Goal: Information Seeking & Learning: Find specific fact

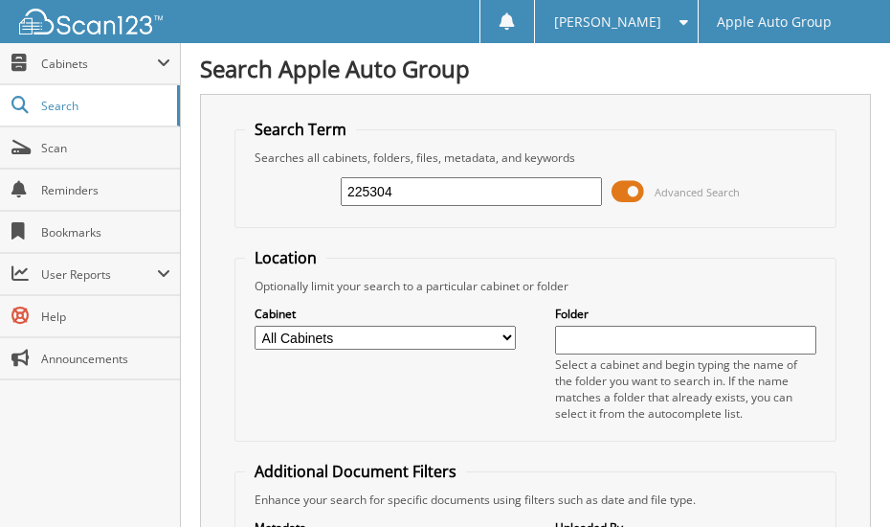
type input "225304"
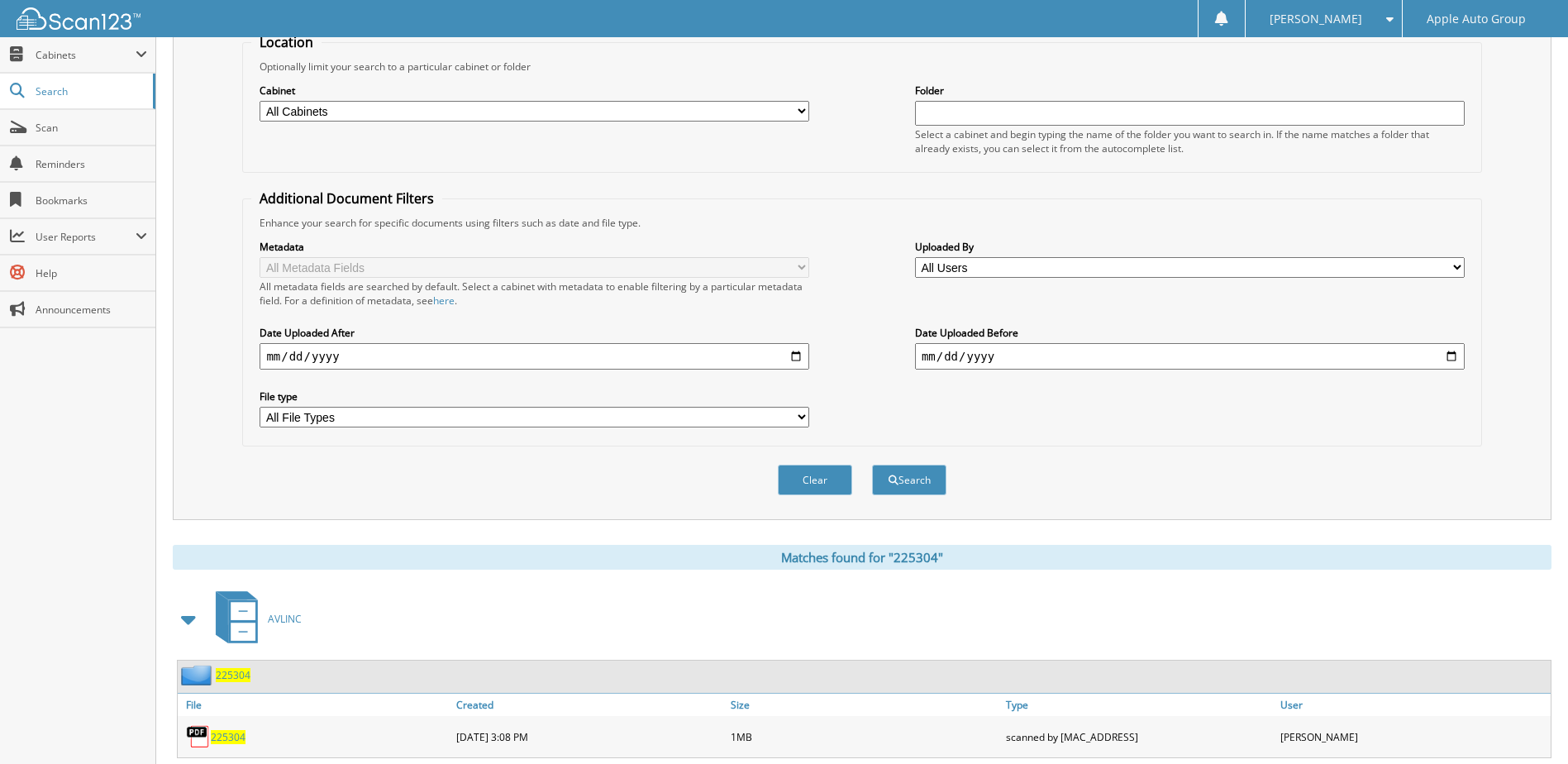
scroll to position [224, 0]
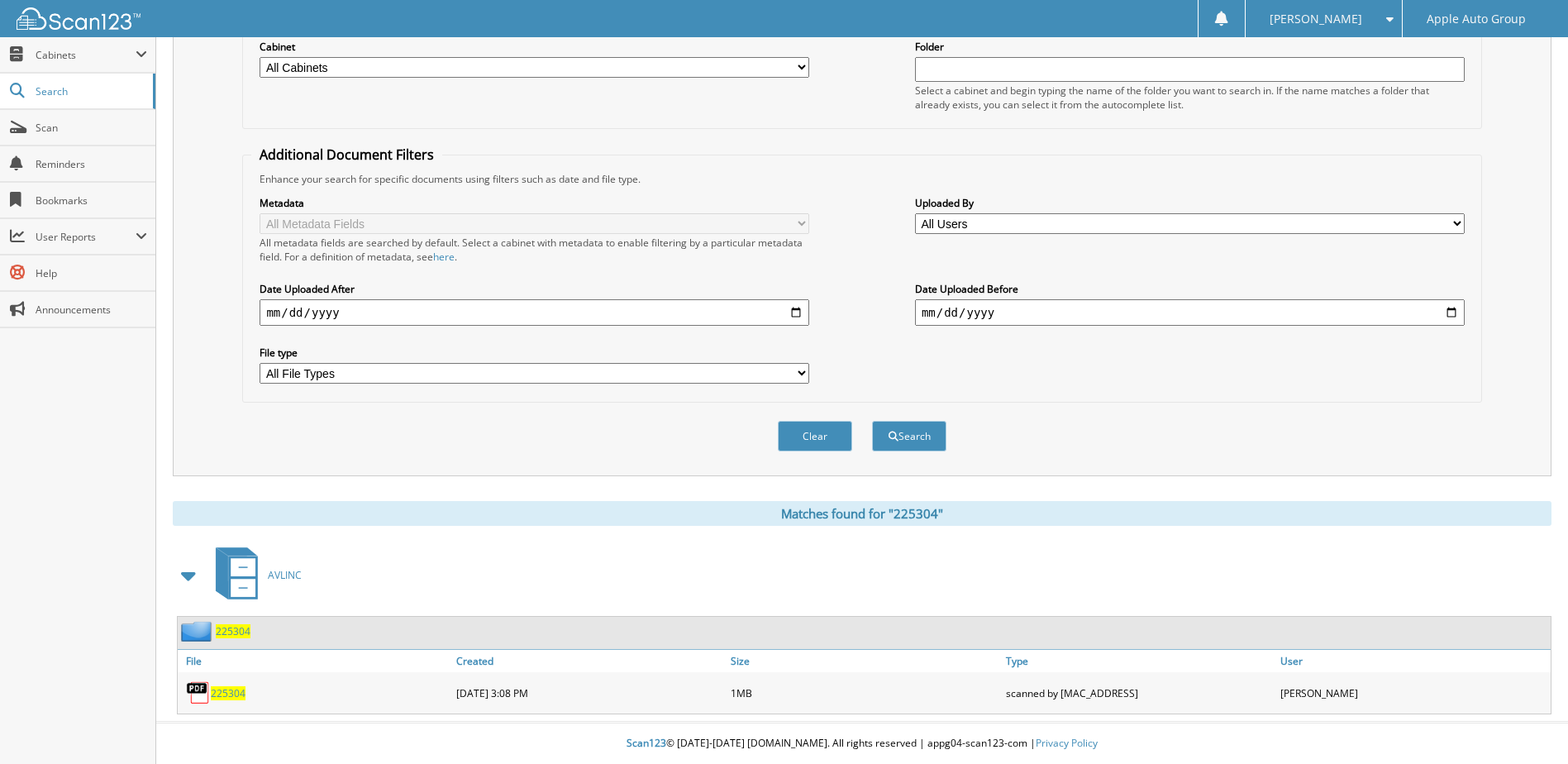
click at [232, 454] on span "225304" at bounding box center [233, 631] width 35 height 14
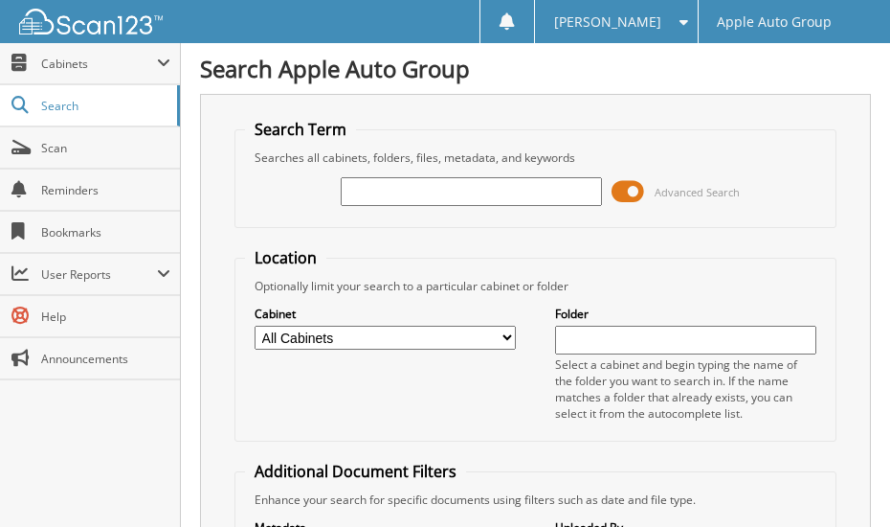
click at [411, 192] on input "text" at bounding box center [471, 191] width 261 height 29
type input "230009"
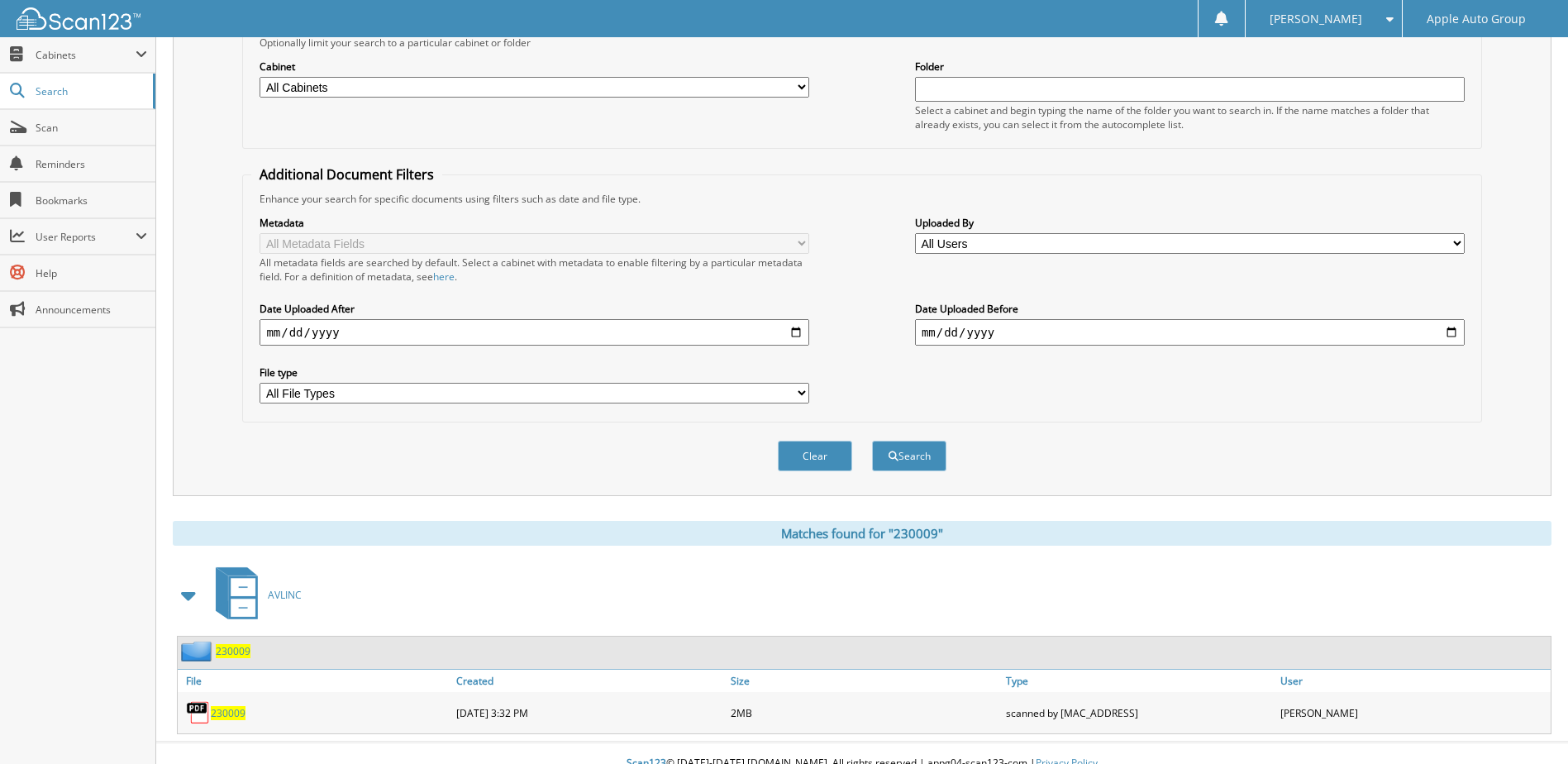
scroll to position [224, 0]
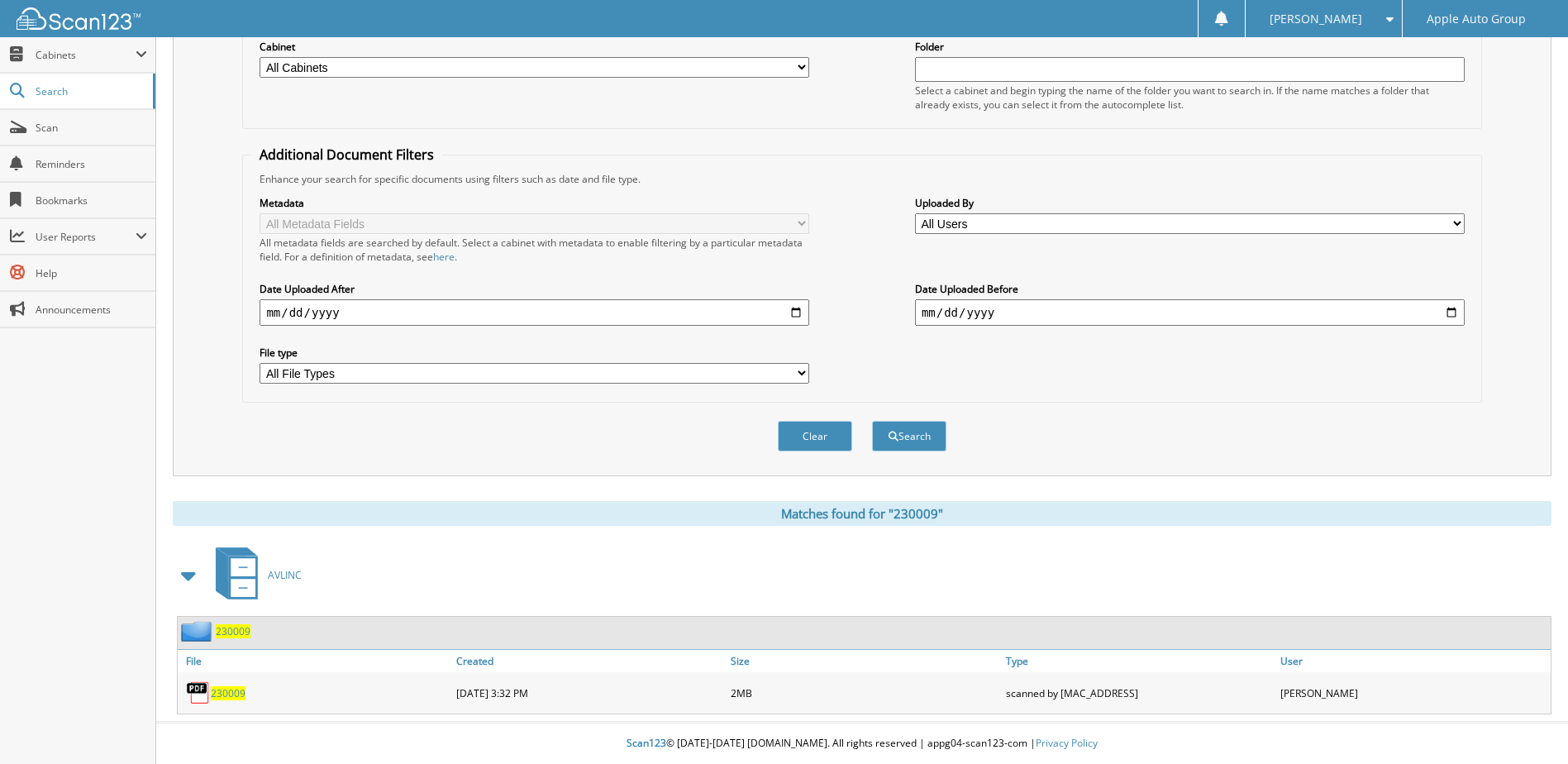
click at [239, 454] on span "230009" at bounding box center [233, 631] width 35 height 14
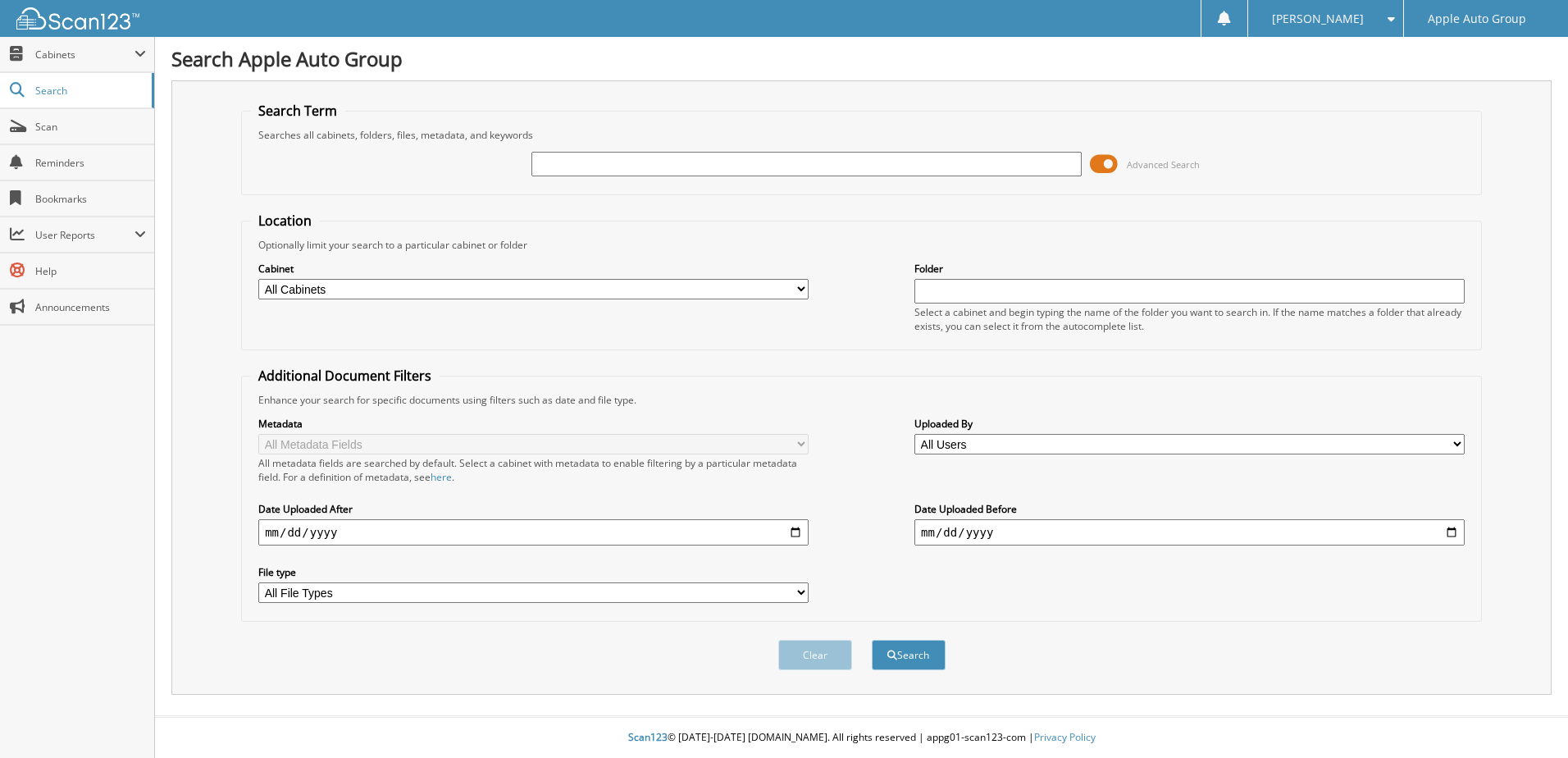
drag, startPoint x: 0, startPoint y: 0, endPoint x: 648, endPoint y: 156, distance: 666.5
click at [648, 156] on input "text" at bounding box center [806, 164] width 550 height 25
type input "224737"
click at [931, 657] on button "Search" at bounding box center [909, 654] width 74 height 30
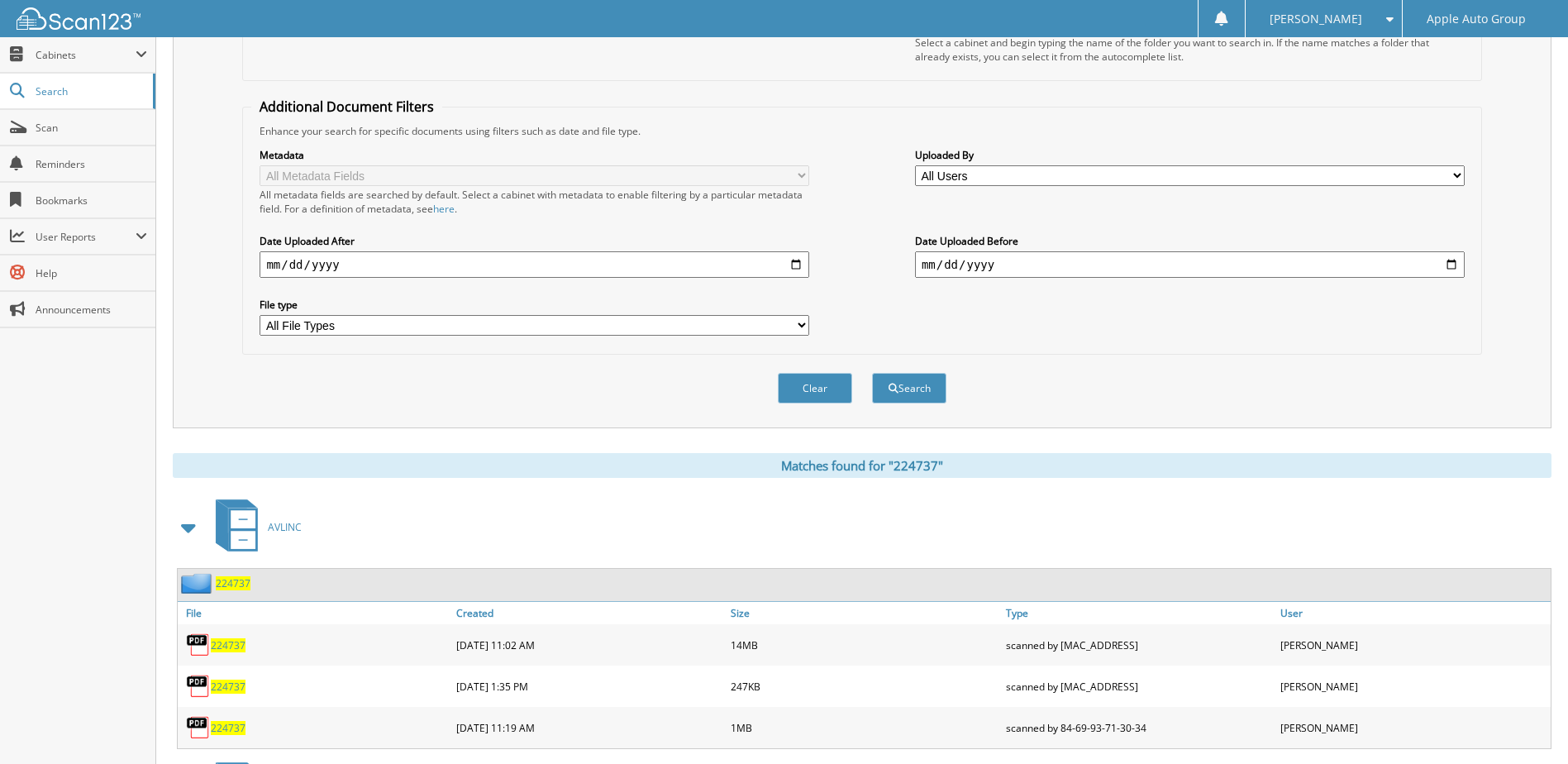
scroll to position [423, 0]
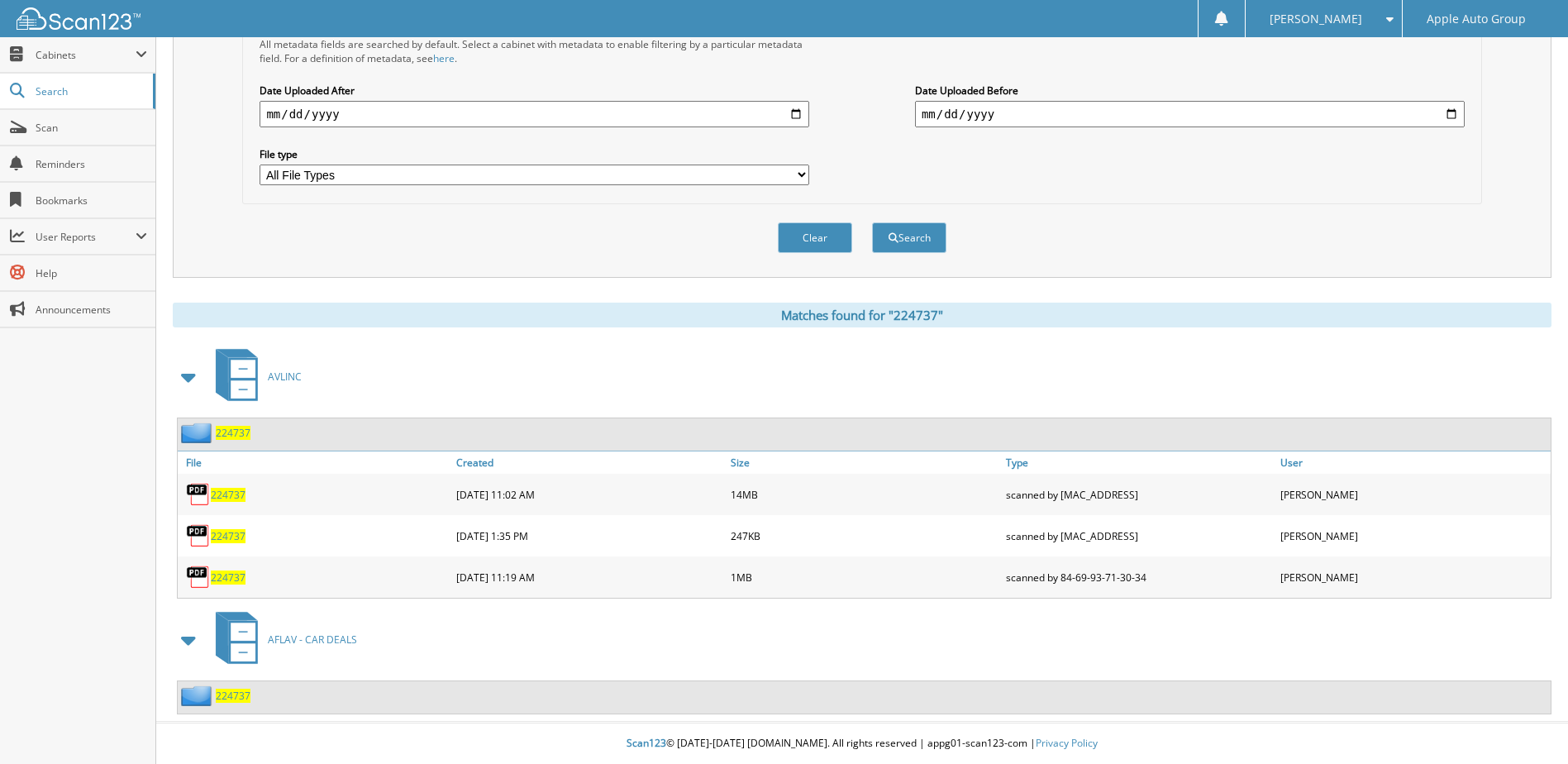
click at [225, 702] on span "224737" at bounding box center [233, 695] width 35 height 14
